Goal: Navigation & Orientation: Find specific page/section

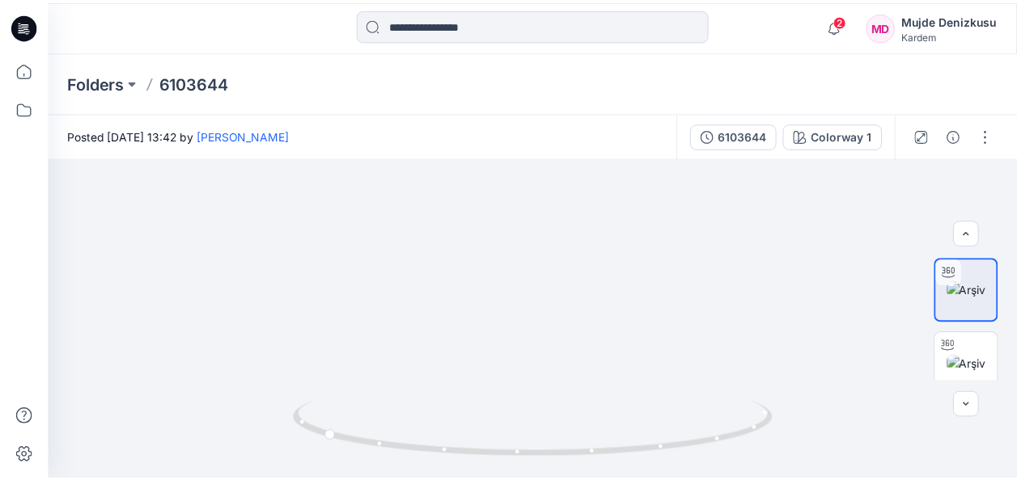
scroll to position [15, 0]
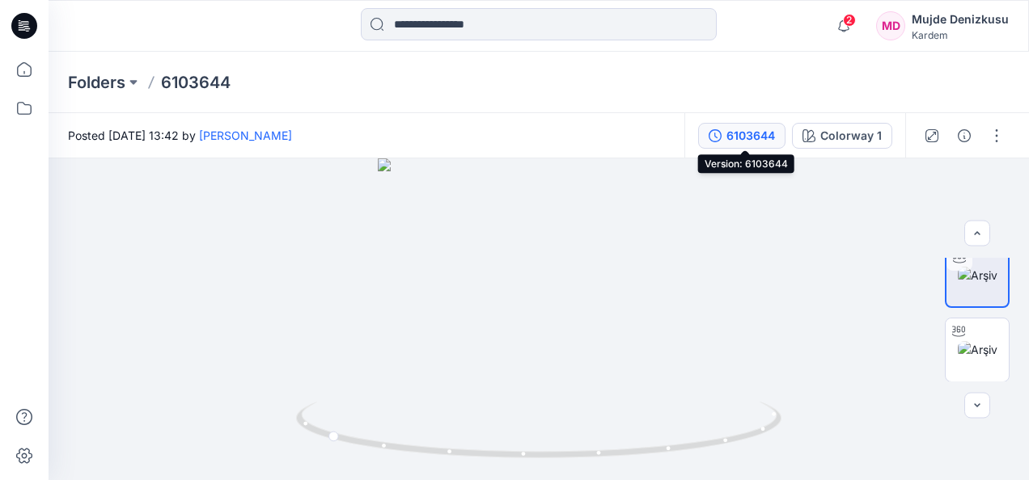
click at [762, 139] on div "6103644" at bounding box center [750, 136] width 49 height 18
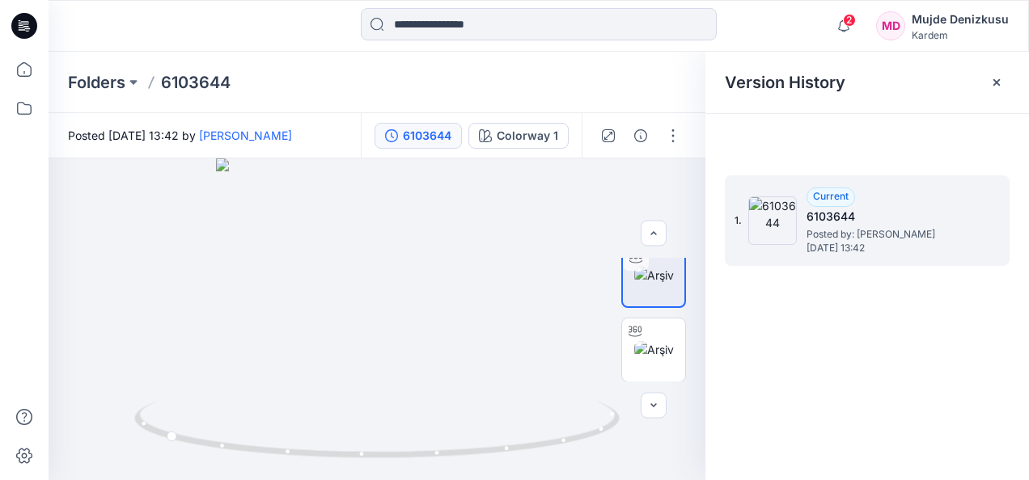
click at [829, 217] on h5 "6103644" at bounding box center [887, 216] width 162 height 19
click at [847, 30] on icon "button" at bounding box center [843, 25] width 11 height 11
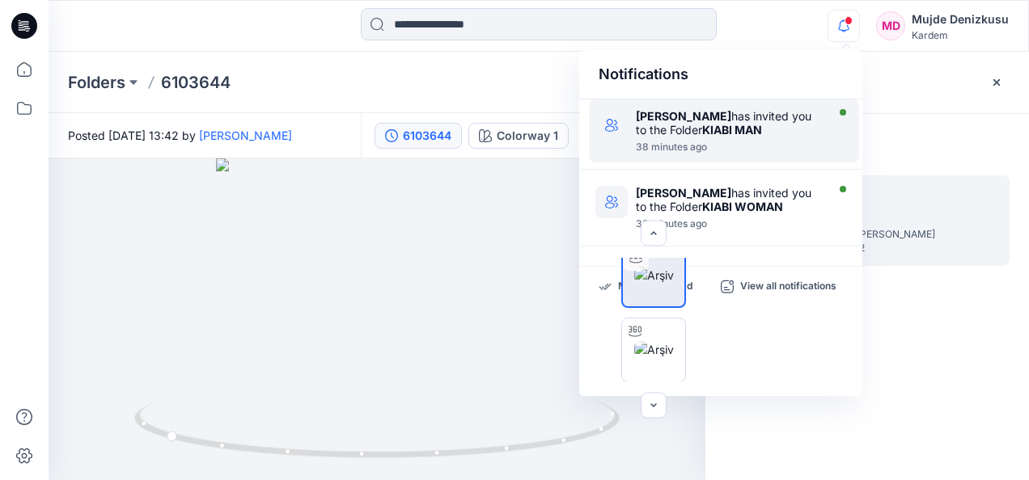
click at [749, 115] on div "[PERSON_NAME] has invited you to the Folder KIABI MAN" at bounding box center [729, 122] width 186 height 27
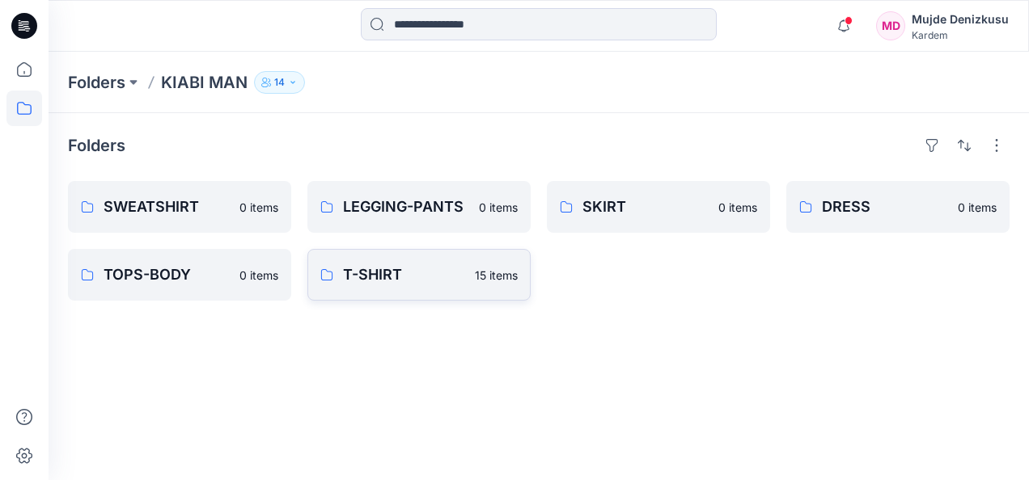
click at [354, 274] on p "T-SHIRT" at bounding box center [404, 275] width 122 height 23
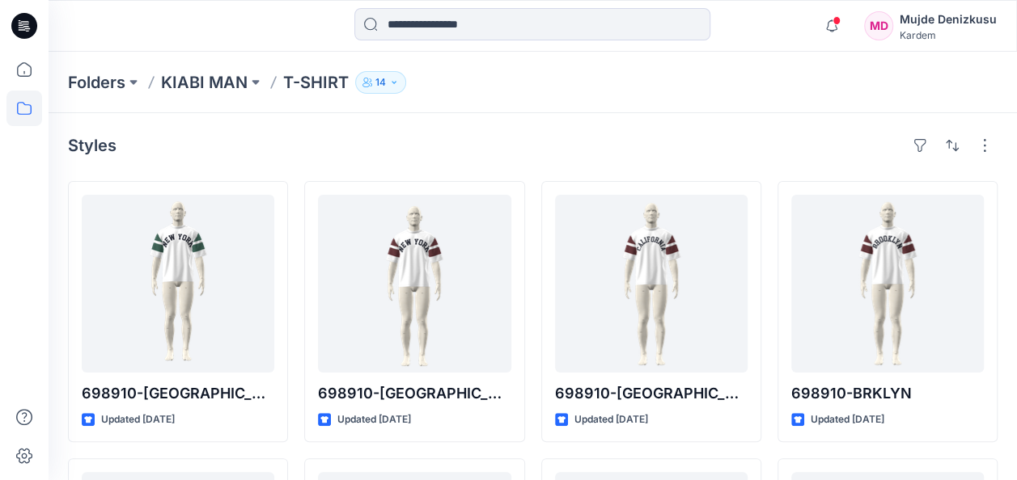
click at [398, 87] on button "14" at bounding box center [380, 82] width 51 height 23
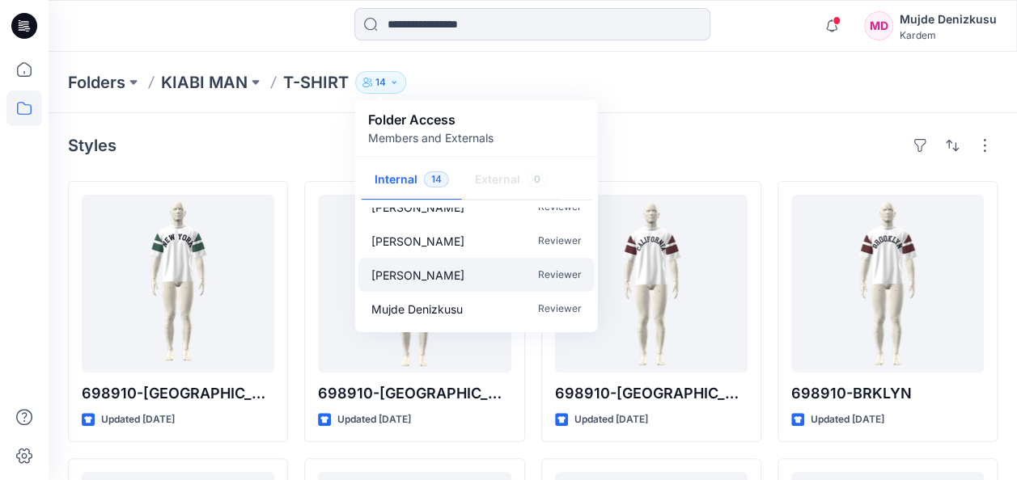
scroll to position [354, 0]
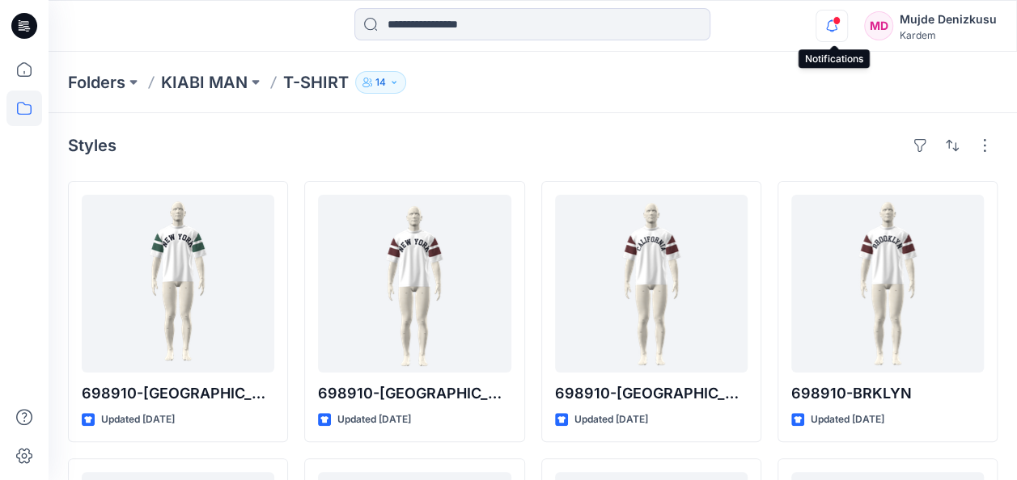
click at [831, 30] on icon "button" at bounding box center [831, 31] width 5 height 2
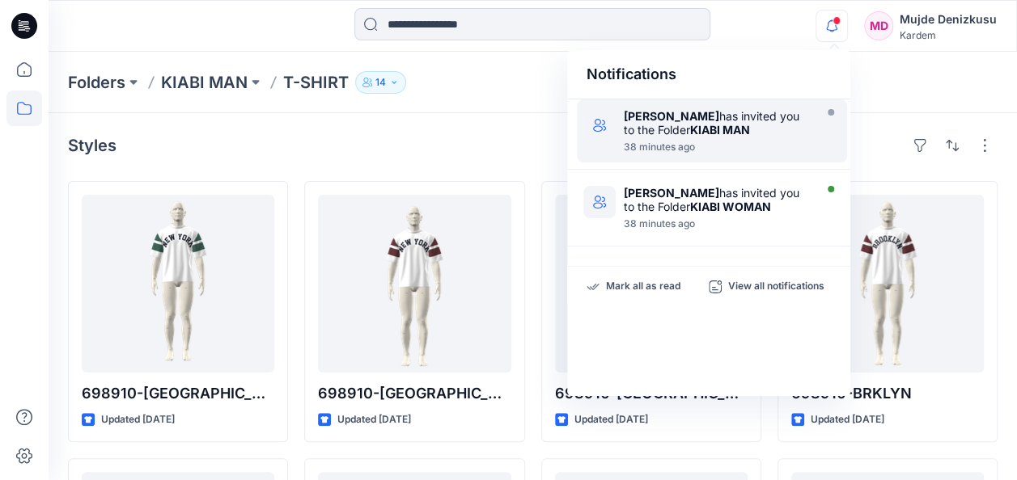
click at [684, 117] on div "Ezgi Bingöl has invited you to the Folder KIABI MAN" at bounding box center [717, 122] width 186 height 27
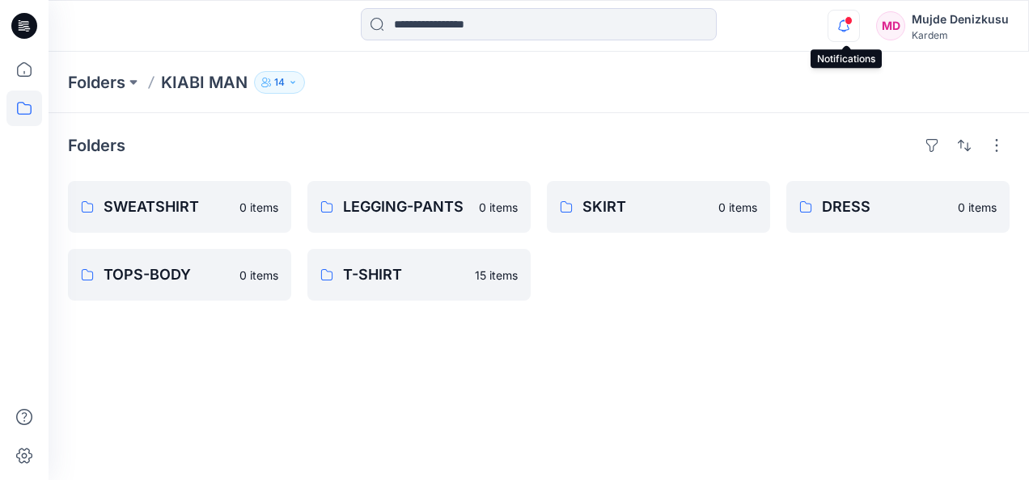
click at [841, 24] on icon "button" at bounding box center [843, 26] width 31 height 32
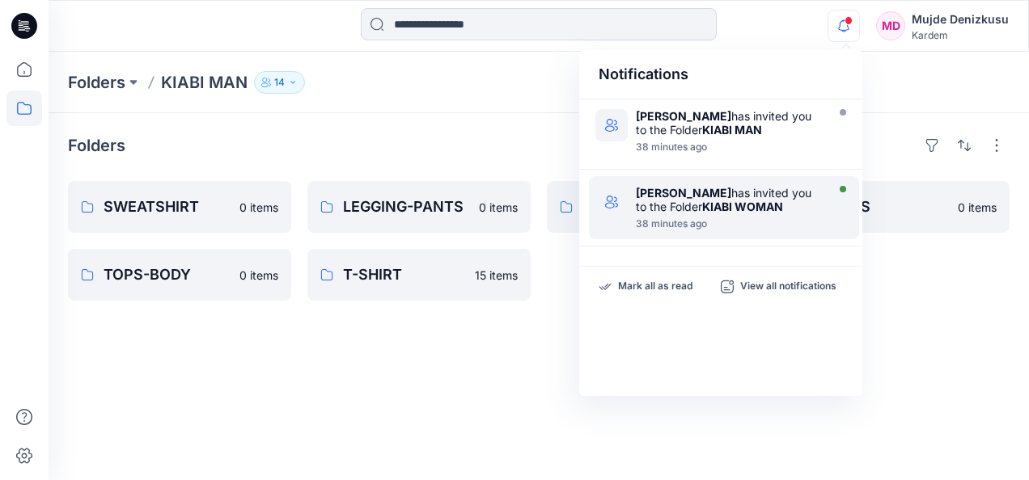
click at [702, 201] on strong "KIABI WOMAN" at bounding box center [742, 207] width 81 height 14
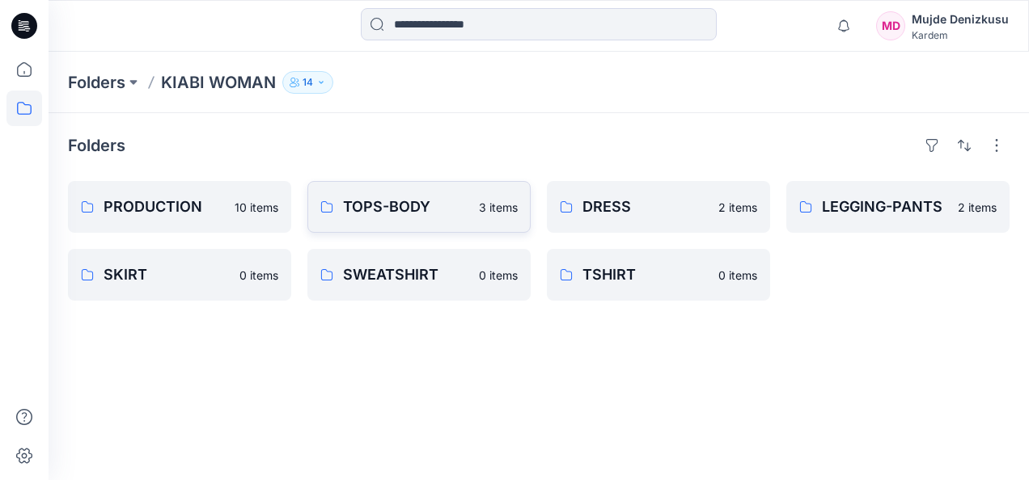
click at [465, 201] on p "TOPS-BODY" at bounding box center [406, 207] width 126 height 23
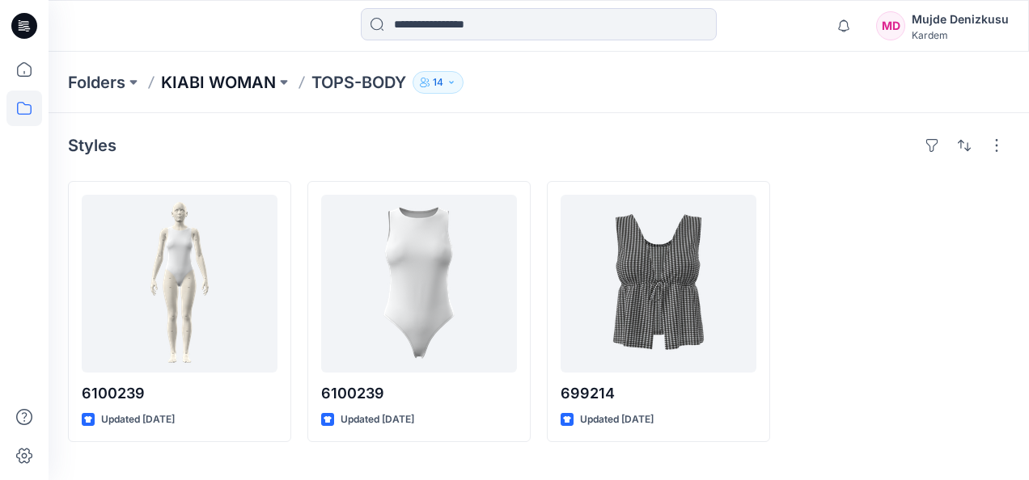
click at [247, 84] on p "KIABI WOMAN" at bounding box center [218, 82] width 115 height 23
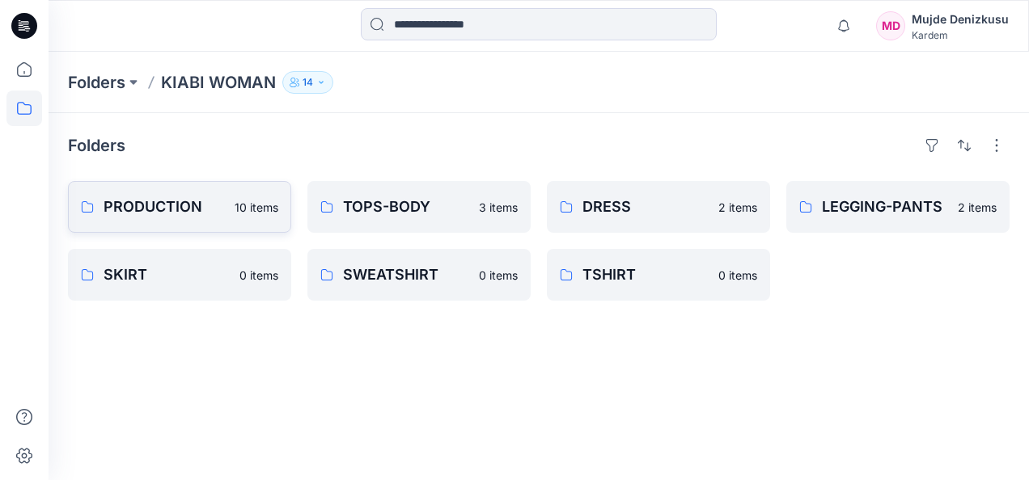
click at [244, 217] on link "PRODUCTION 10 items" at bounding box center [179, 207] width 223 height 52
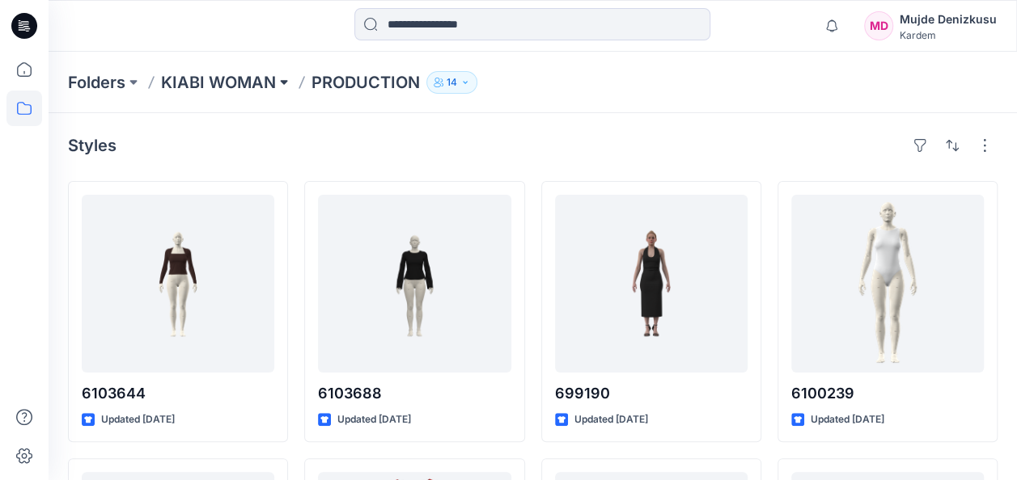
click at [281, 79] on button at bounding box center [284, 82] width 16 height 23
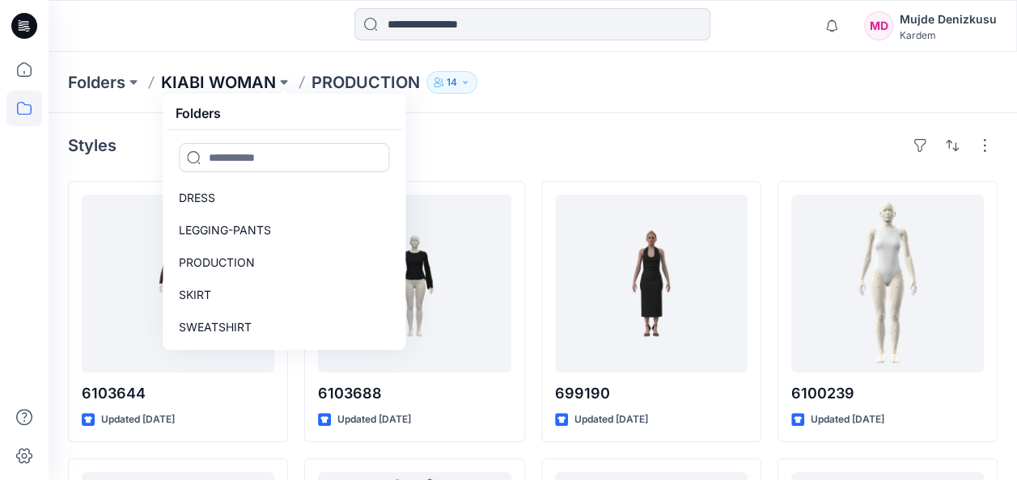
click at [246, 89] on p "KIABI WOMAN" at bounding box center [218, 82] width 115 height 23
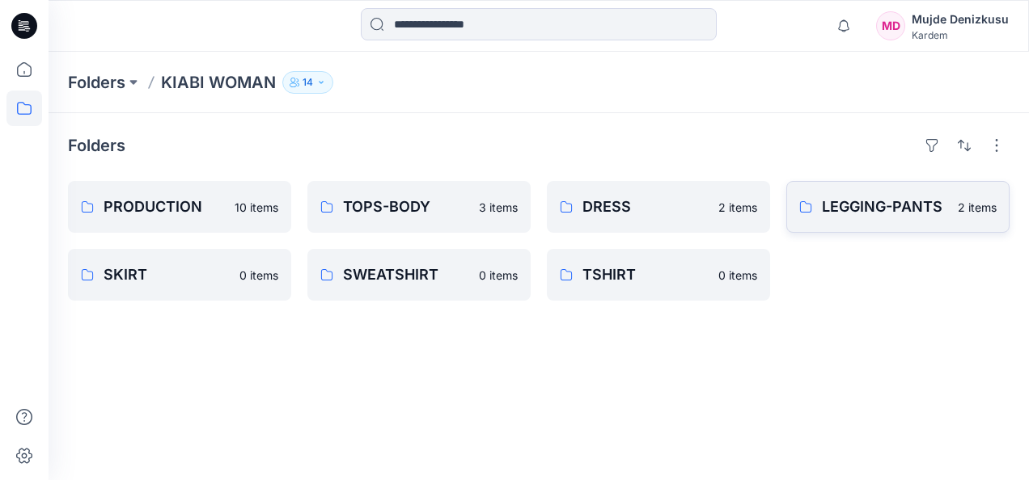
click at [869, 202] on p "LEGGING-PANTS" at bounding box center [885, 207] width 126 height 23
